Goal: Transaction & Acquisition: Purchase product/service

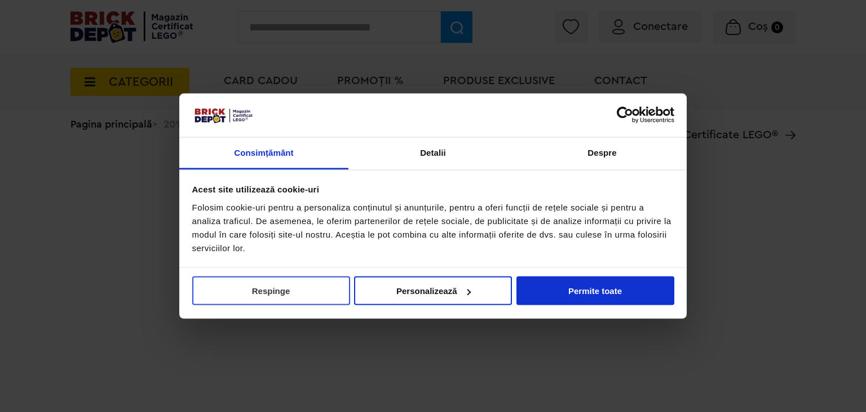
click at [322, 296] on button "Respinge" at bounding box center [271, 290] width 158 height 29
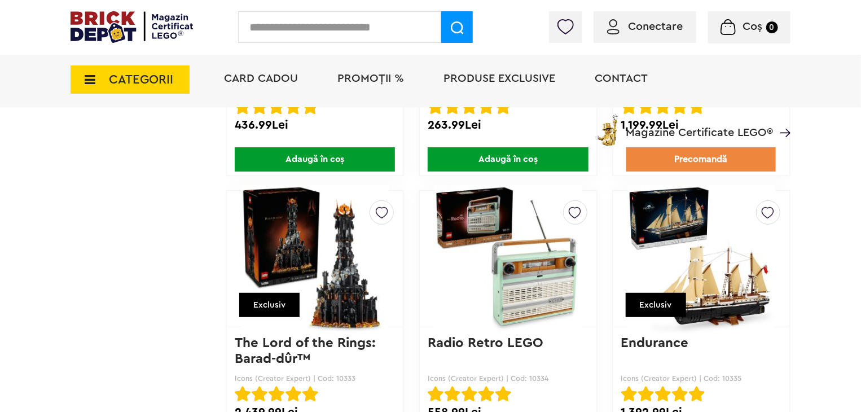
scroll to position [6712, 0]
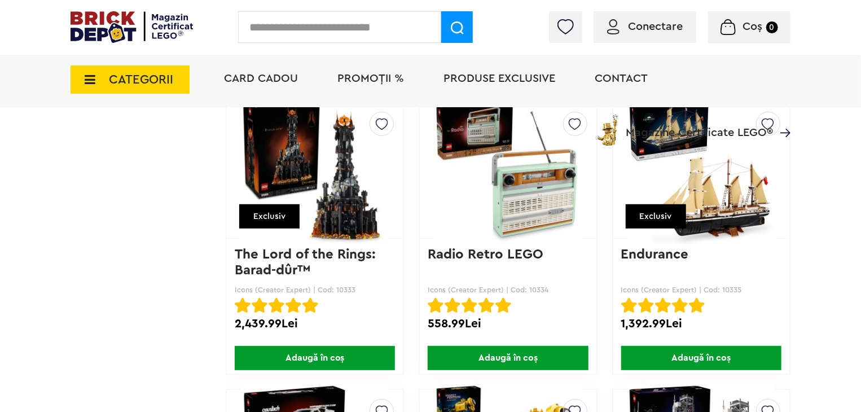
click at [328, 346] on span "Adaugă în coș" at bounding box center [315, 358] width 160 height 24
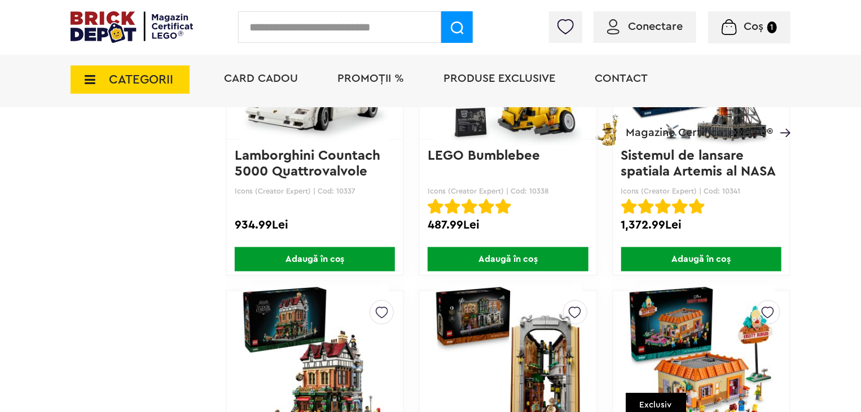
scroll to position [7050, 0]
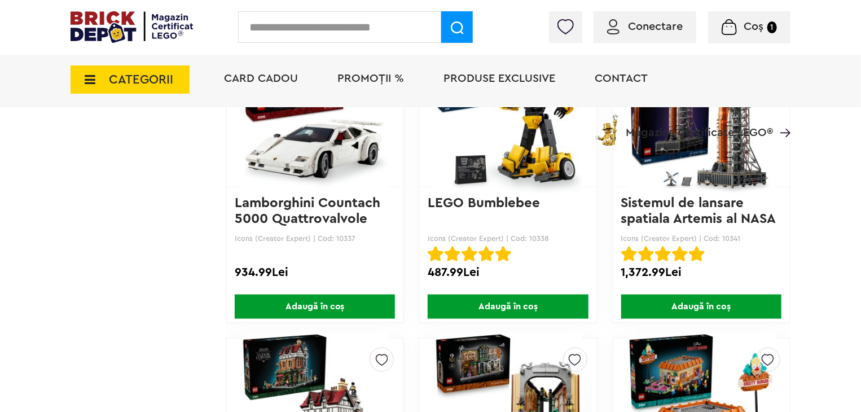
click at [722, 301] on span "Adaugă în coș" at bounding box center [701, 306] width 160 height 24
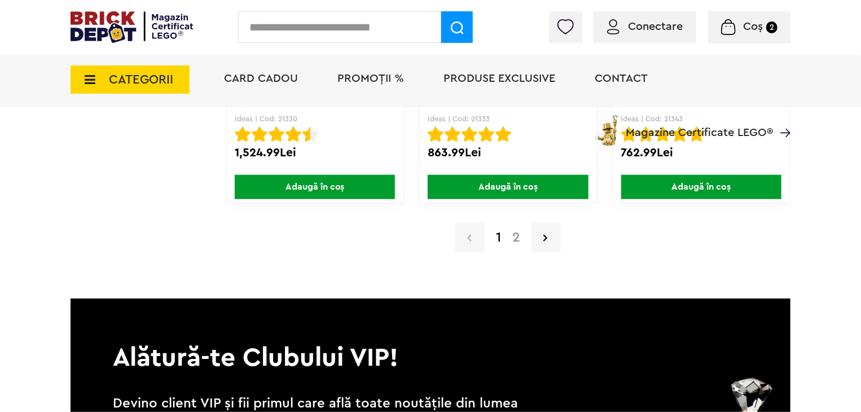
scroll to position [9193, 0]
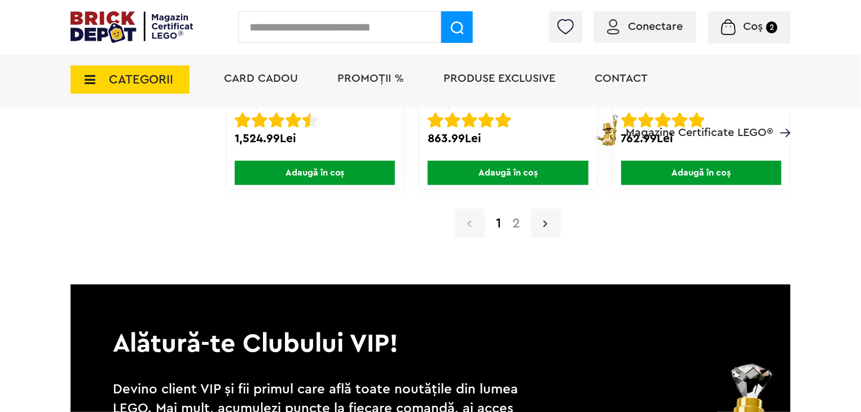
click at [557, 209] on link at bounding box center [545, 223] width 29 height 29
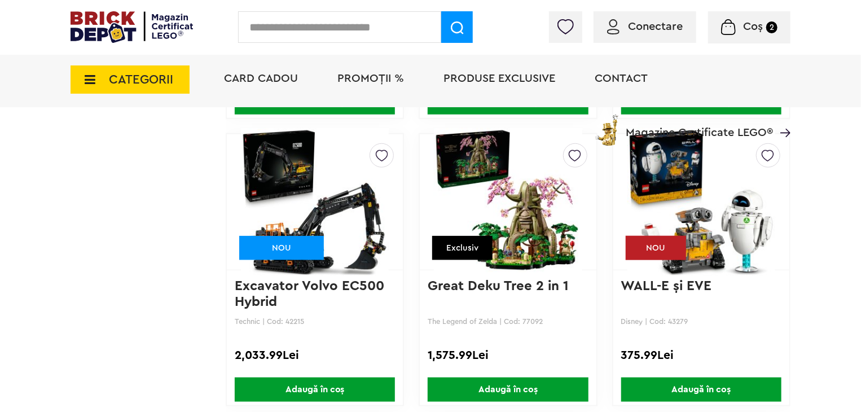
scroll to position [6987, 0]
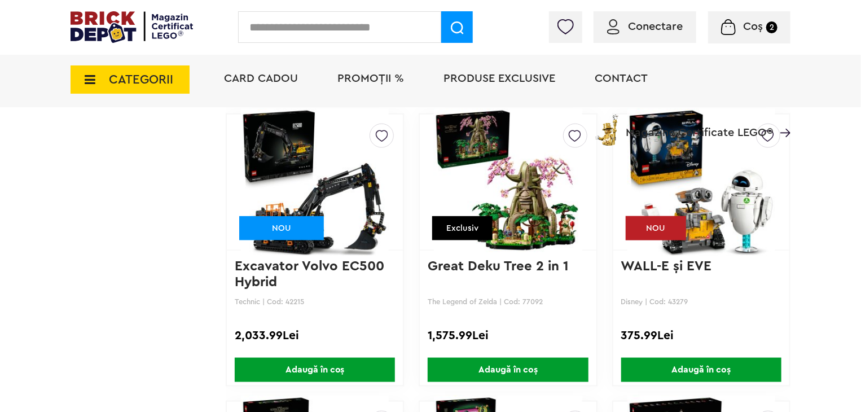
click at [340, 358] on span "Adaugă în coș" at bounding box center [315, 370] width 160 height 24
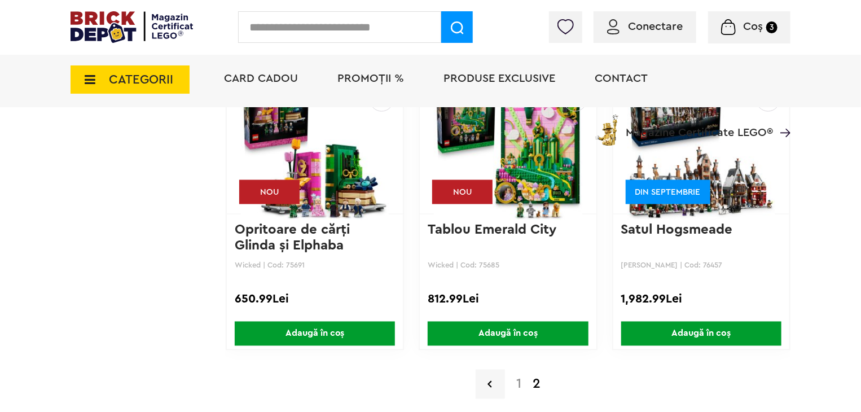
scroll to position [7156, 0]
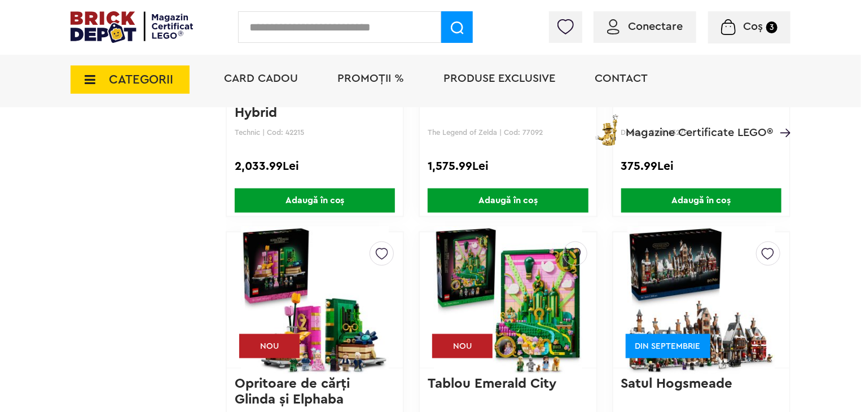
click at [753, 28] on span "Coș" at bounding box center [753, 26] width 20 height 11
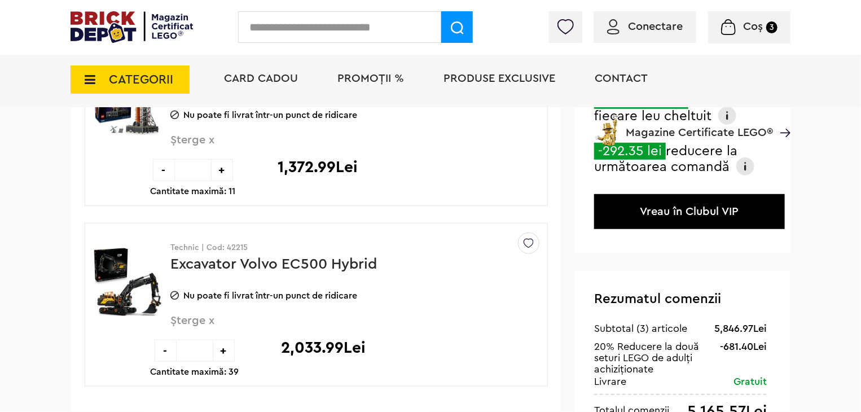
scroll to position [395, 0]
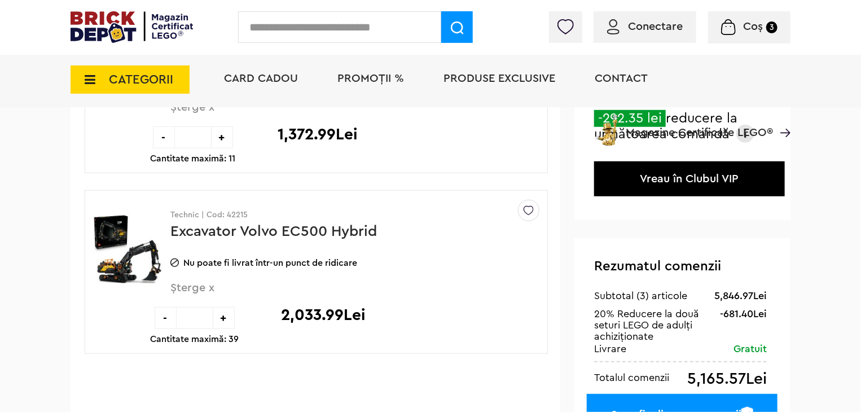
click at [228, 230] on link "Excavator Volvo EC500 Hybrid" at bounding box center [273, 231] width 206 height 15
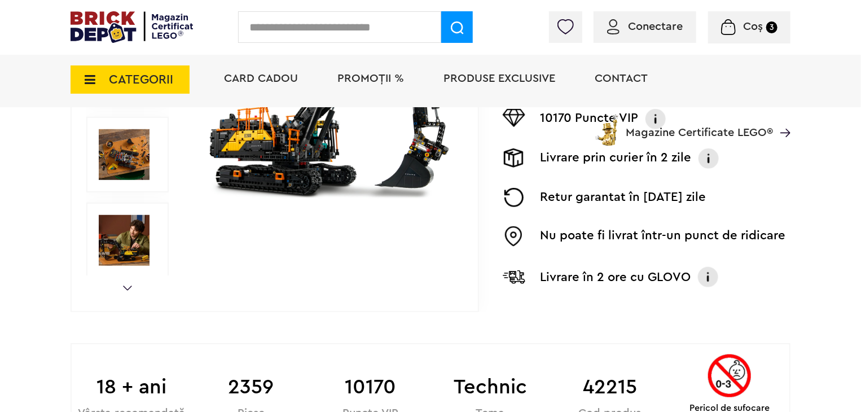
scroll to position [423, 0]
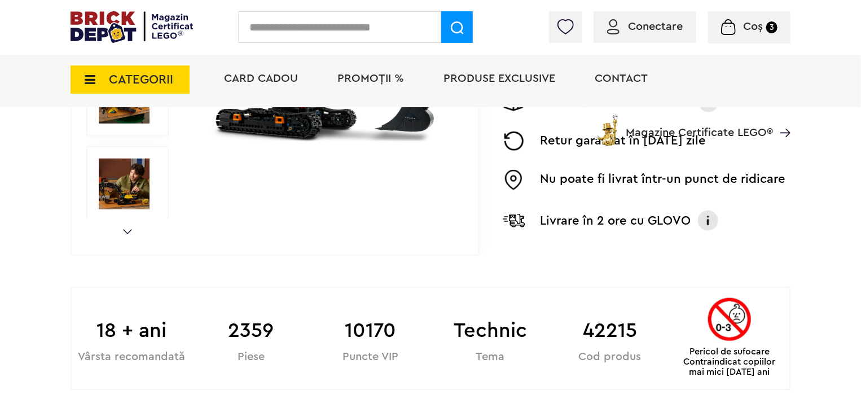
click at [133, 191] on img at bounding box center [124, 183] width 51 height 51
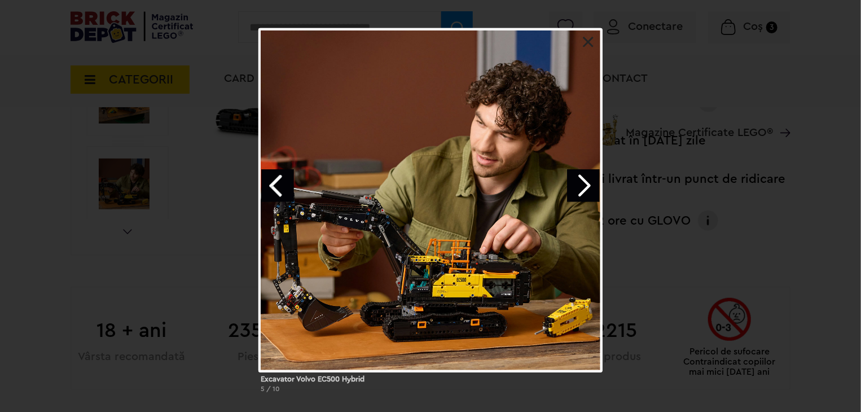
click at [587, 195] on link "Next image" at bounding box center [583, 185] width 33 height 33
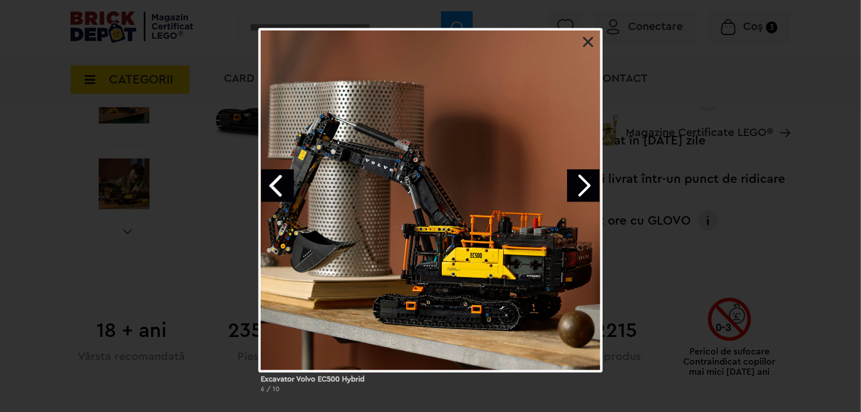
click at [589, 192] on link "Next image" at bounding box center [583, 185] width 33 height 33
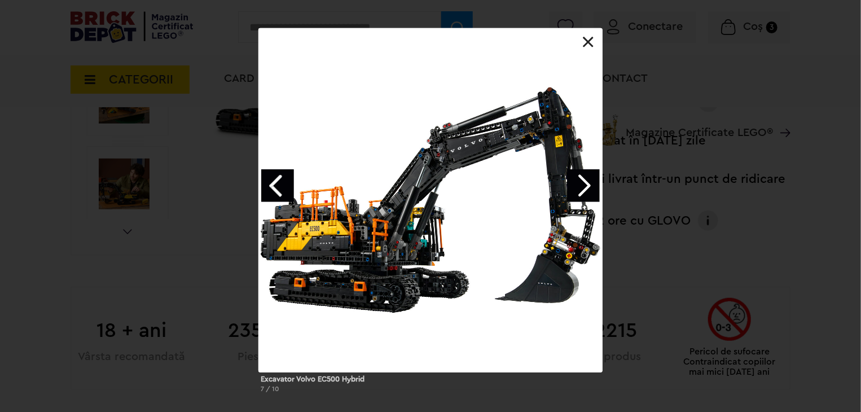
click at [589, 192] on link "Next image" at bounding box center [583, 185] width 33 height 33
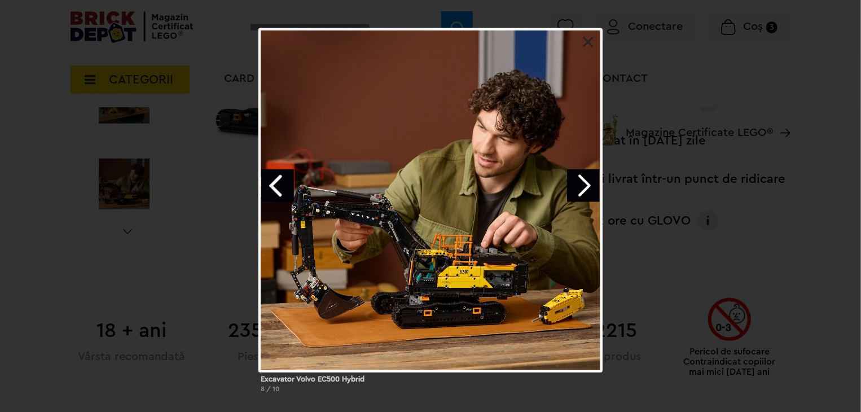
click at [589, 192] on link "Next image" at bounding box center [583, 185] width 33 height 33
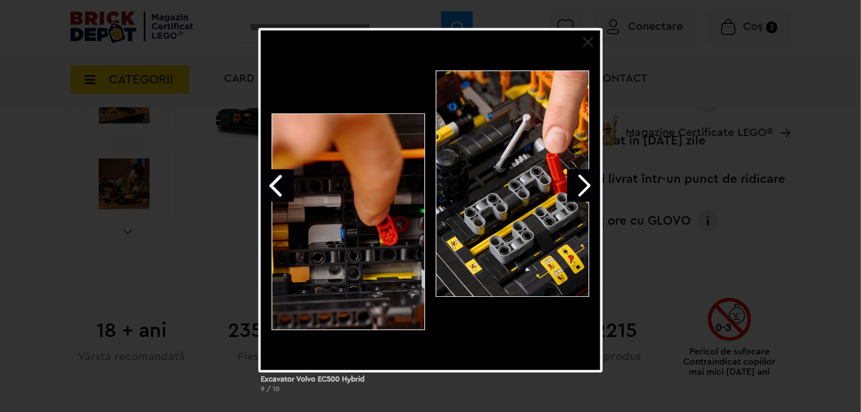
click at [589, 192] on link "Next image" at bounding box center [583, 185] width 33 height 33
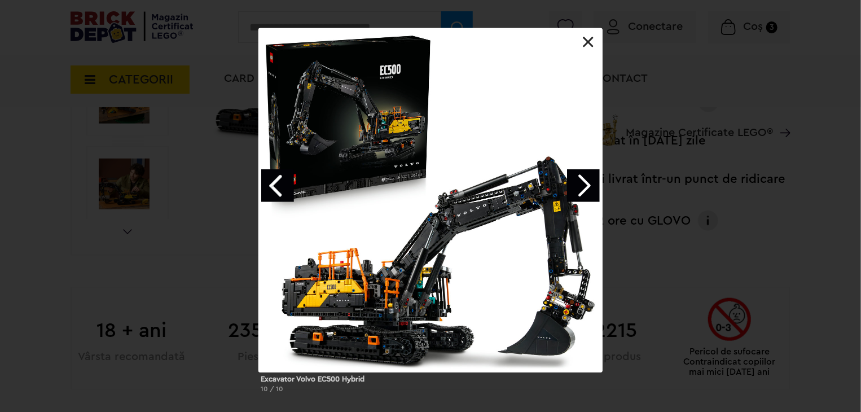
click at [711, 170] on div "Excavator Volvo EC500 Hybrid 10 / 10" at bounding box center [430, 214] width 861 height 373
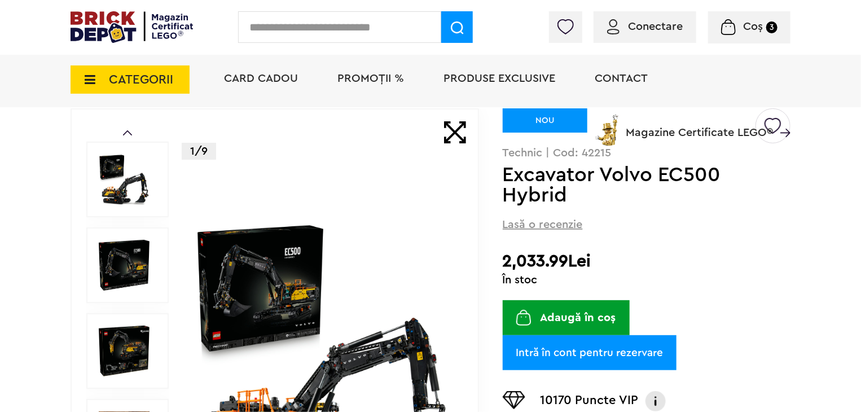
scroll to position [0, 0]
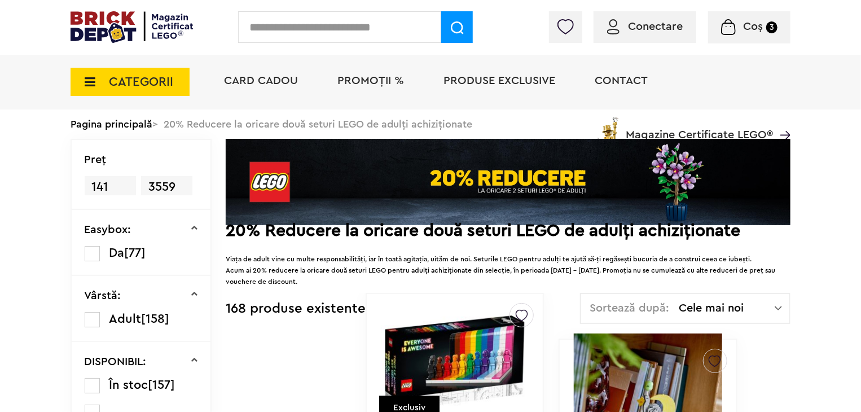
click at [766, 28] on div "Conectare Coș 3" at bounding box center [430, 27] width 861 height 55
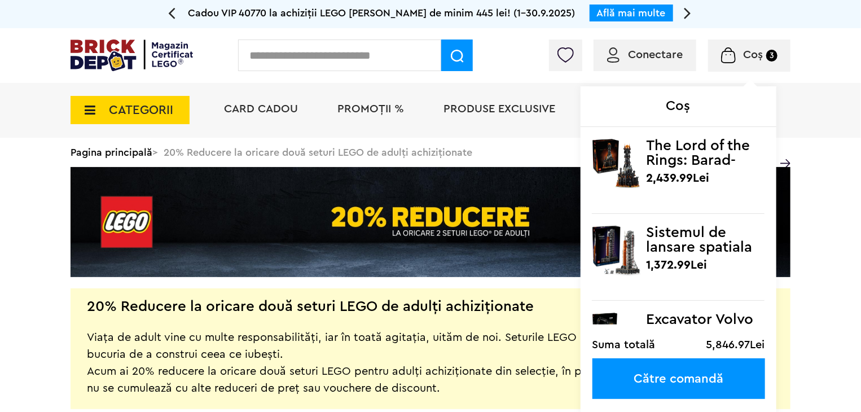
click at [756, 52] on span "Coș" at bounding box center [753, 54] width 20 height 11
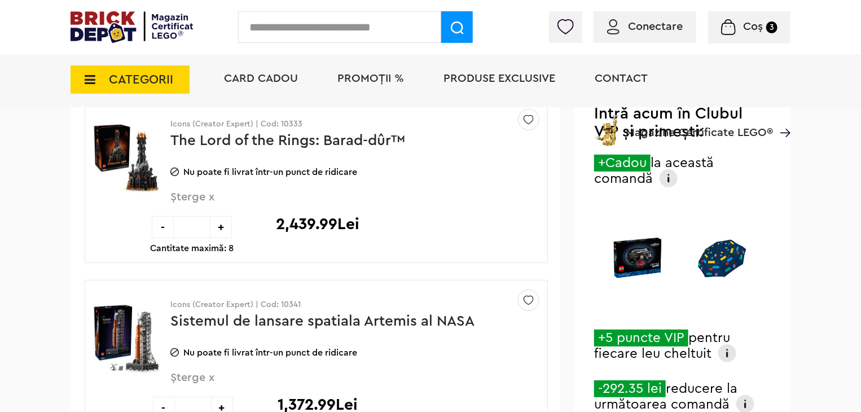
scroll to position [113, 0]
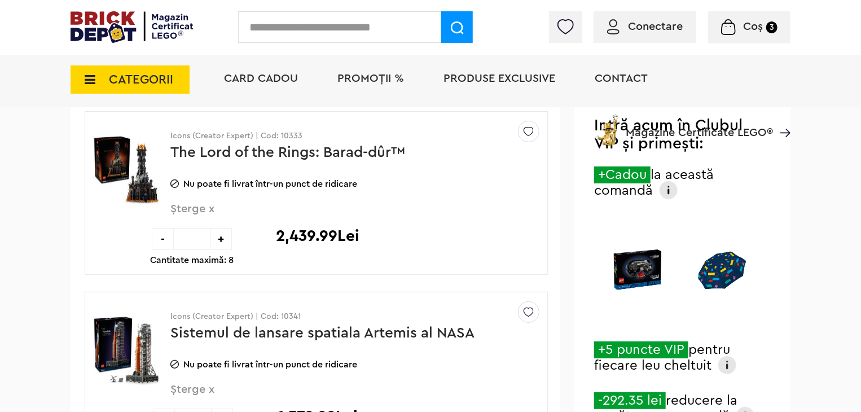
click at [165, 239] on div "-" at bounding box center [163, 239] width 22 height 22
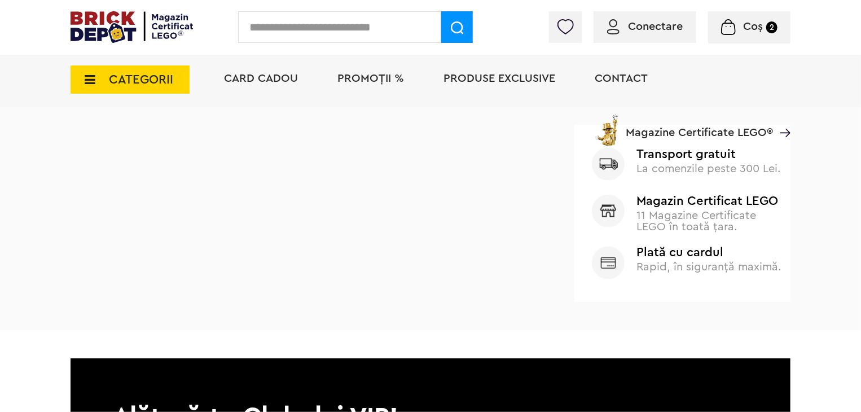
scroll to position [846, 0]
